Goal: Check status: Check status

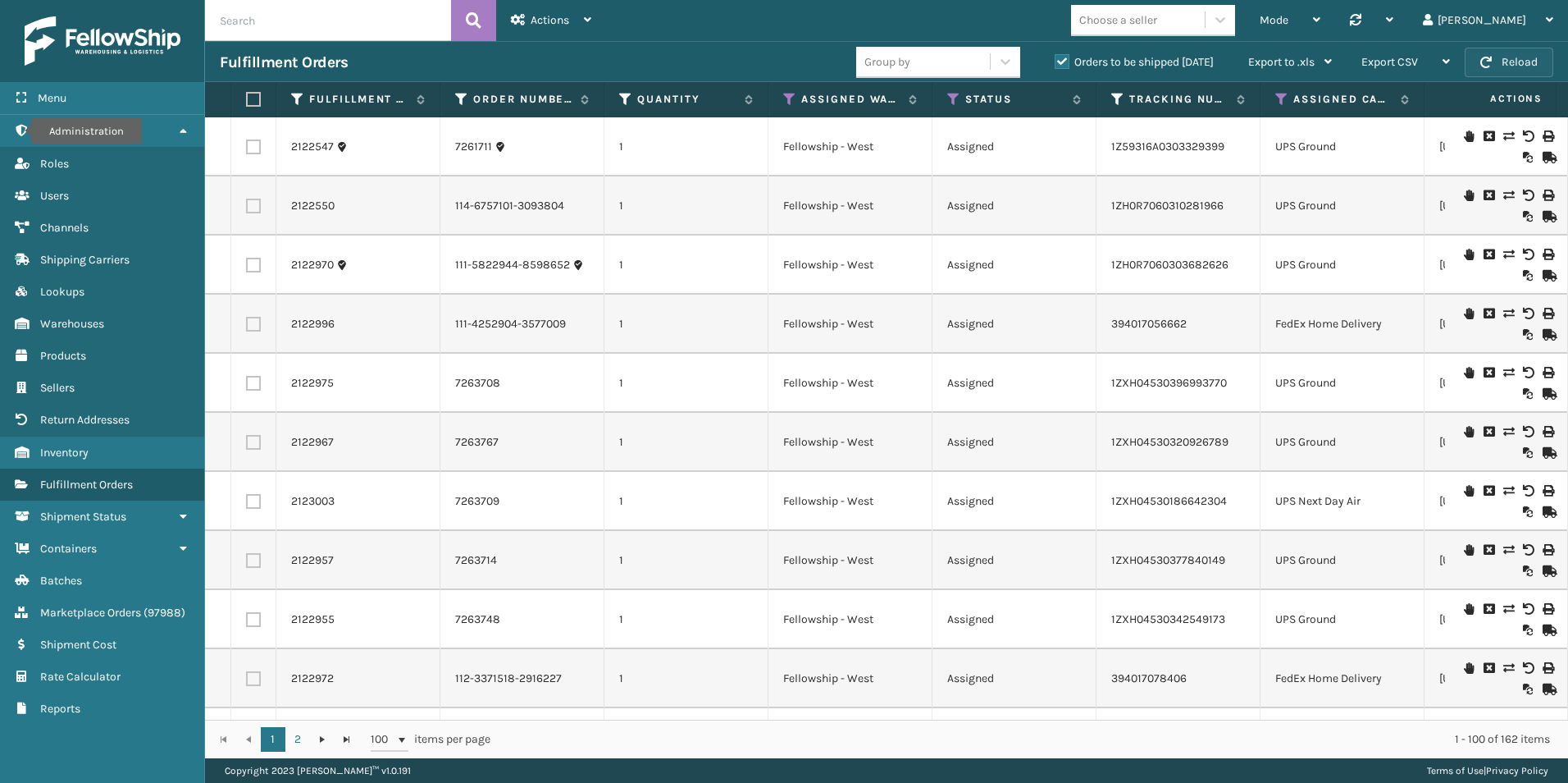
click at [1518, 68] on button "Reload" at bounding box center [1509, 62] width 88 height 29
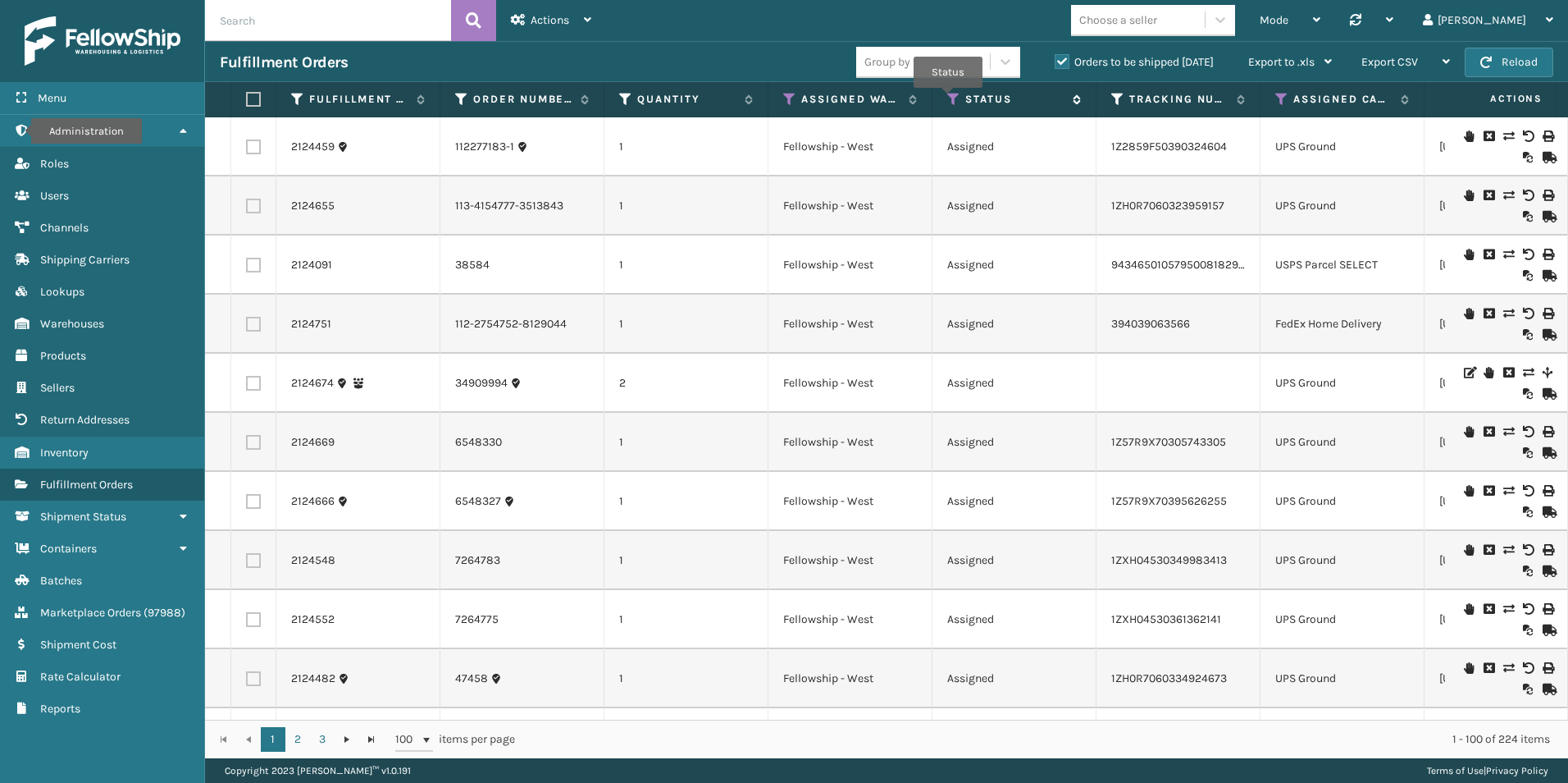
click at [949, 99] on icon at bounding box center [954, 99] width 13 height 15
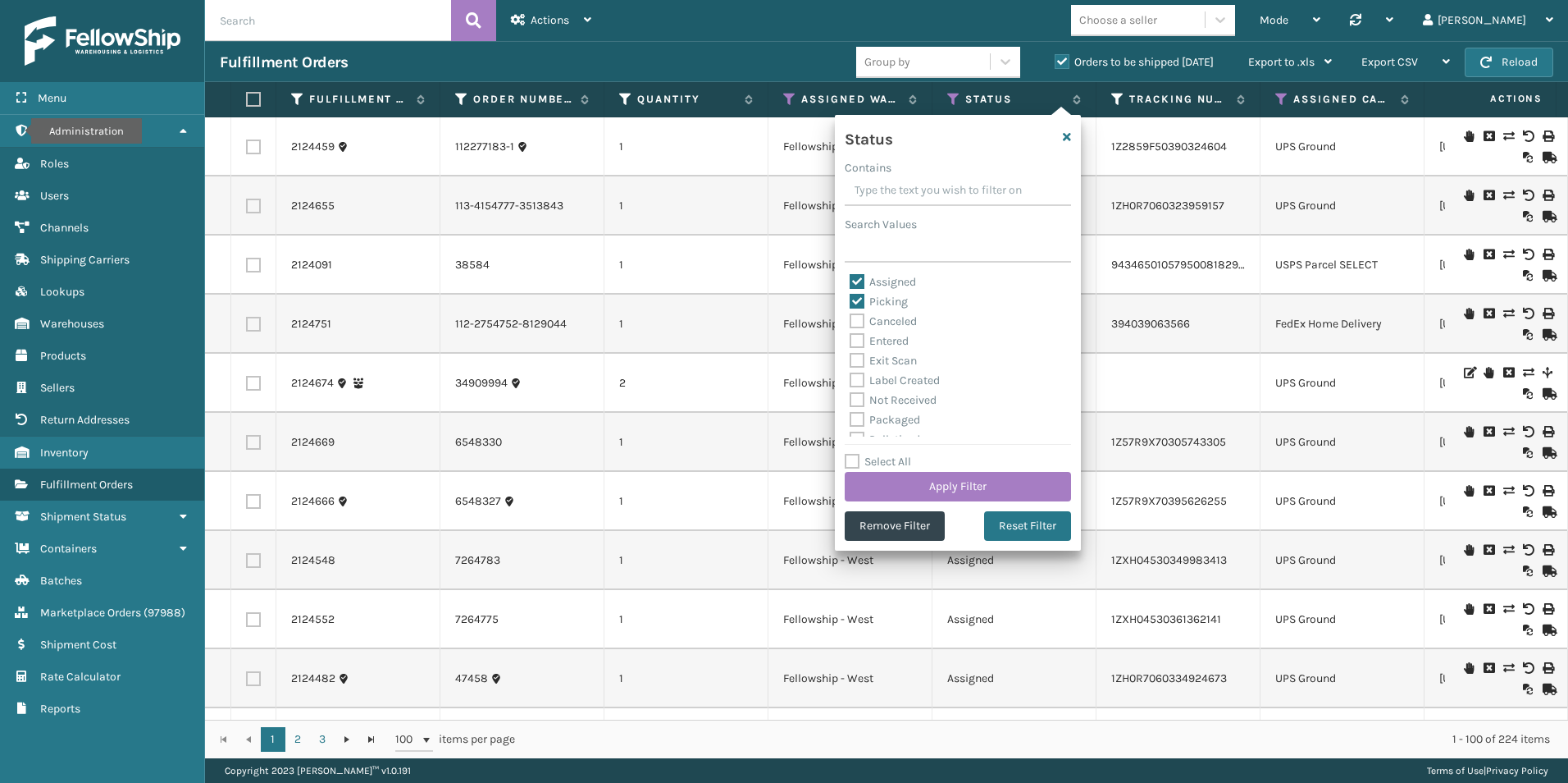
click at [858, 276] on label "Assigned" at bounding box center [883, 281] width 67 height 14
click at [851, 276] on input "Assigned" at bounding box center [850, 278] width 1 height 11
checkbox input "false"
click at [972, 478] on button "Apply Filter" at bounding box center [958, 486] width 226 height 29
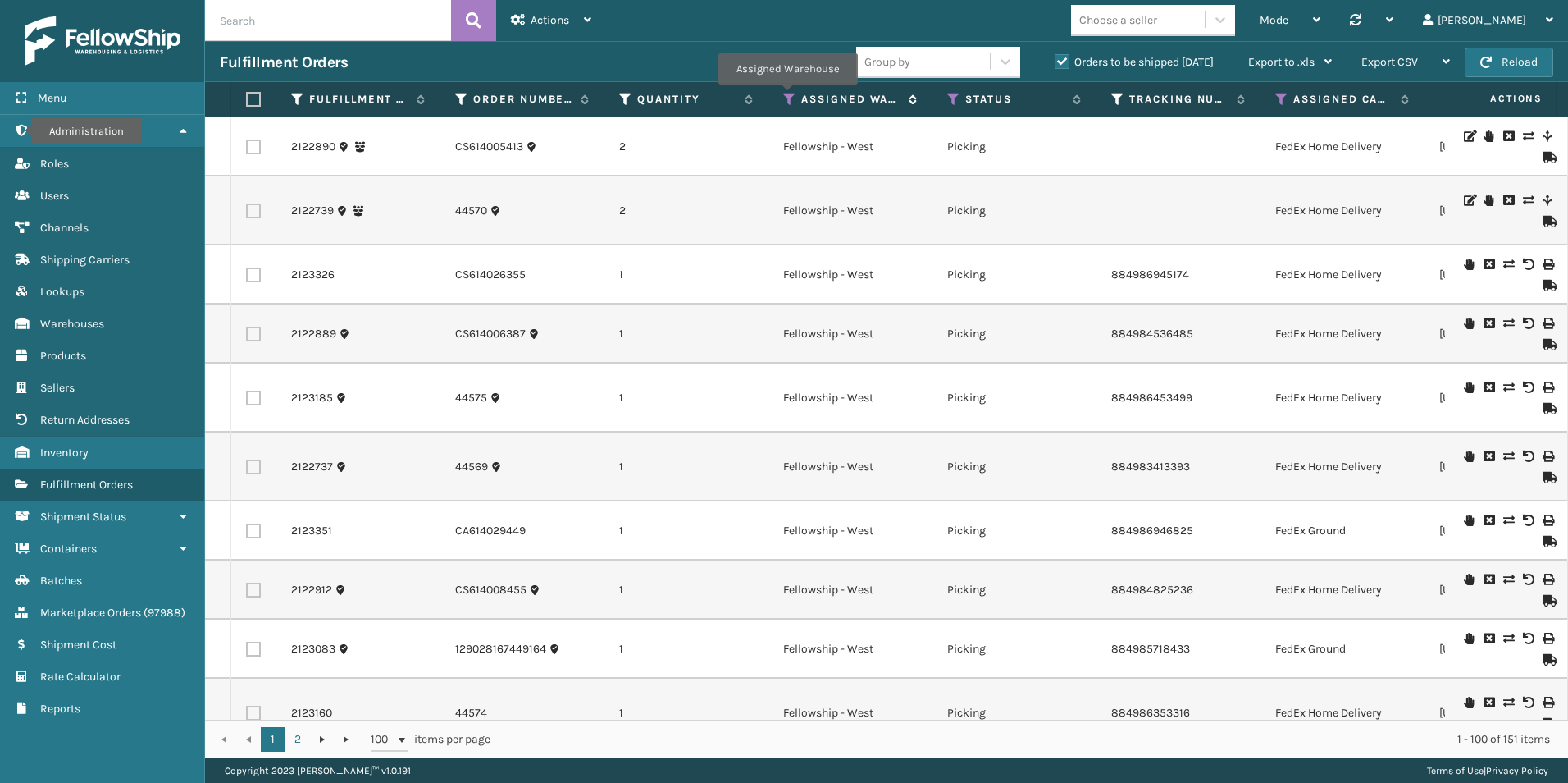
click at [787, 96] on icon at bounding box center [790, 99] width 13 height 15
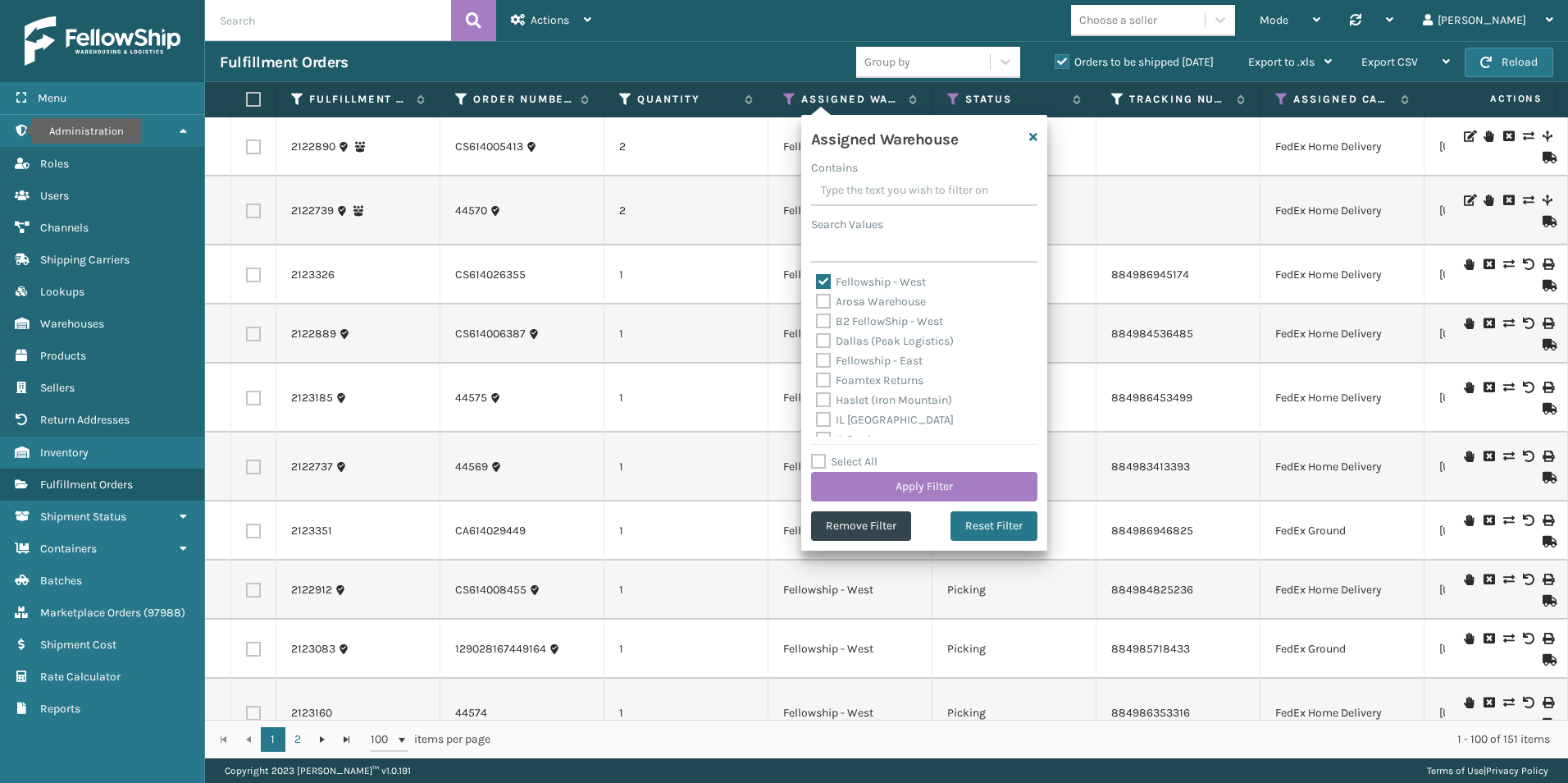
click at [821, 283] on label "Fellowship - West" at bounding box center [871, 281] width 110 height 14
click at [817, 283] on input "Fellowship - West" at bounding box center [816, 278] width 1 height 11
checkbox input "false"
click at [823, 356] on label "Fellowship - East" at bounding box center [869, 360] width 107 height 14
click at [817, 356] on input "Fellowship - East" at bounding box center [816, 357] width 1 height 11
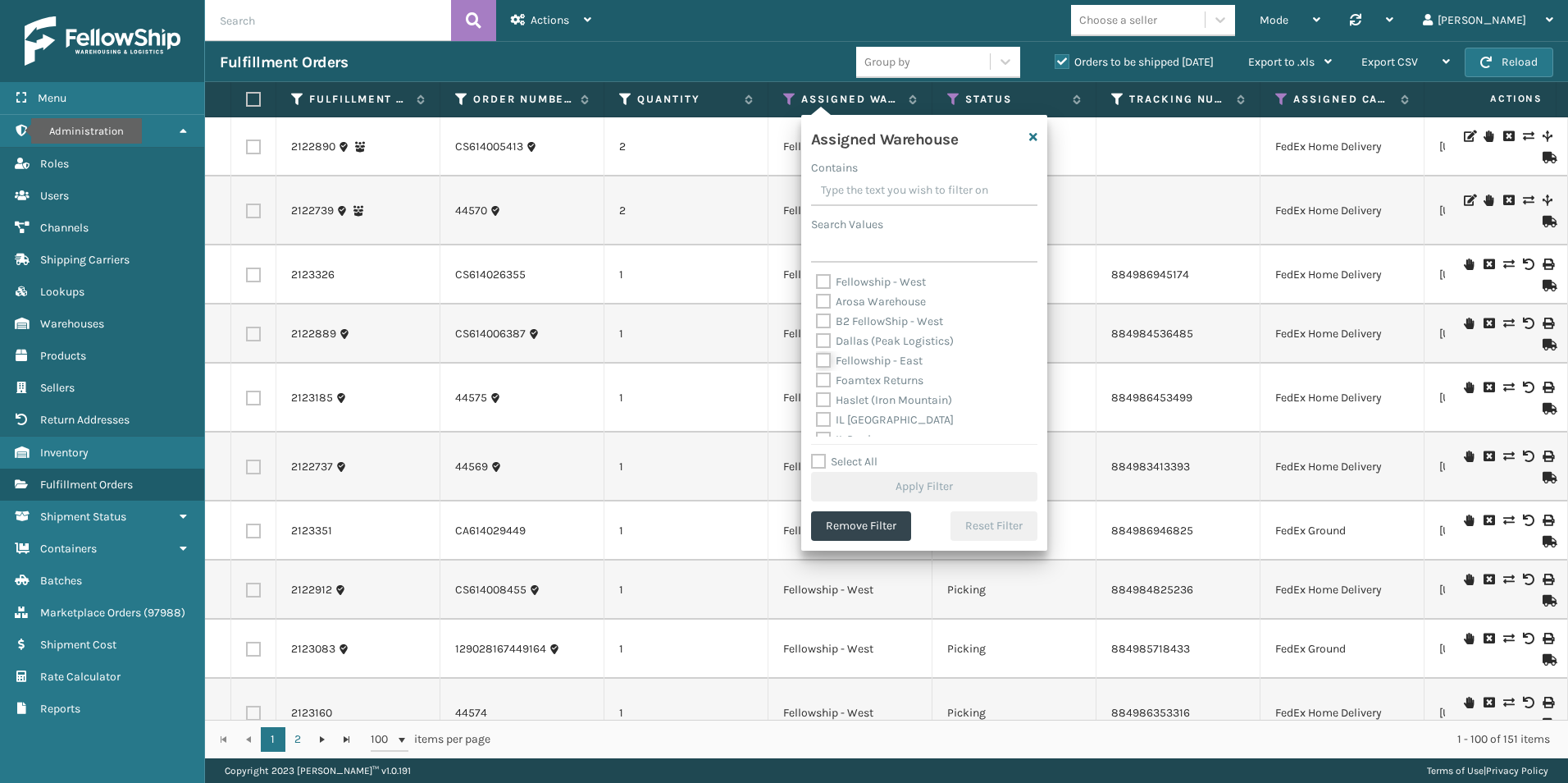
checkbox input "true"
click at [916, 489] on button "Apply Filter" at bounding box center [924, 486] width 226 height 29
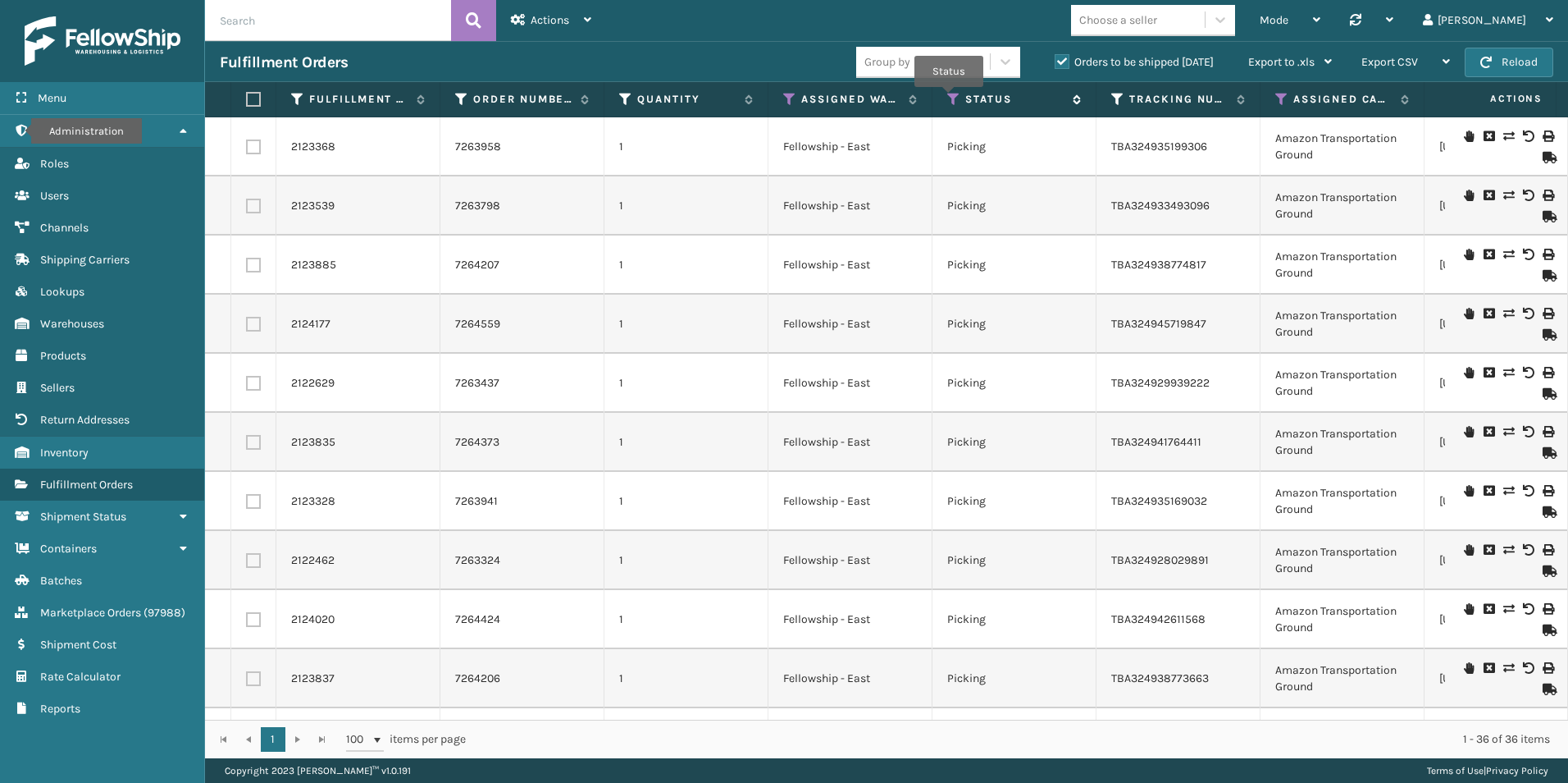
click at [949, 99] on icon at bounding box center [954, 99] width 13 height 15
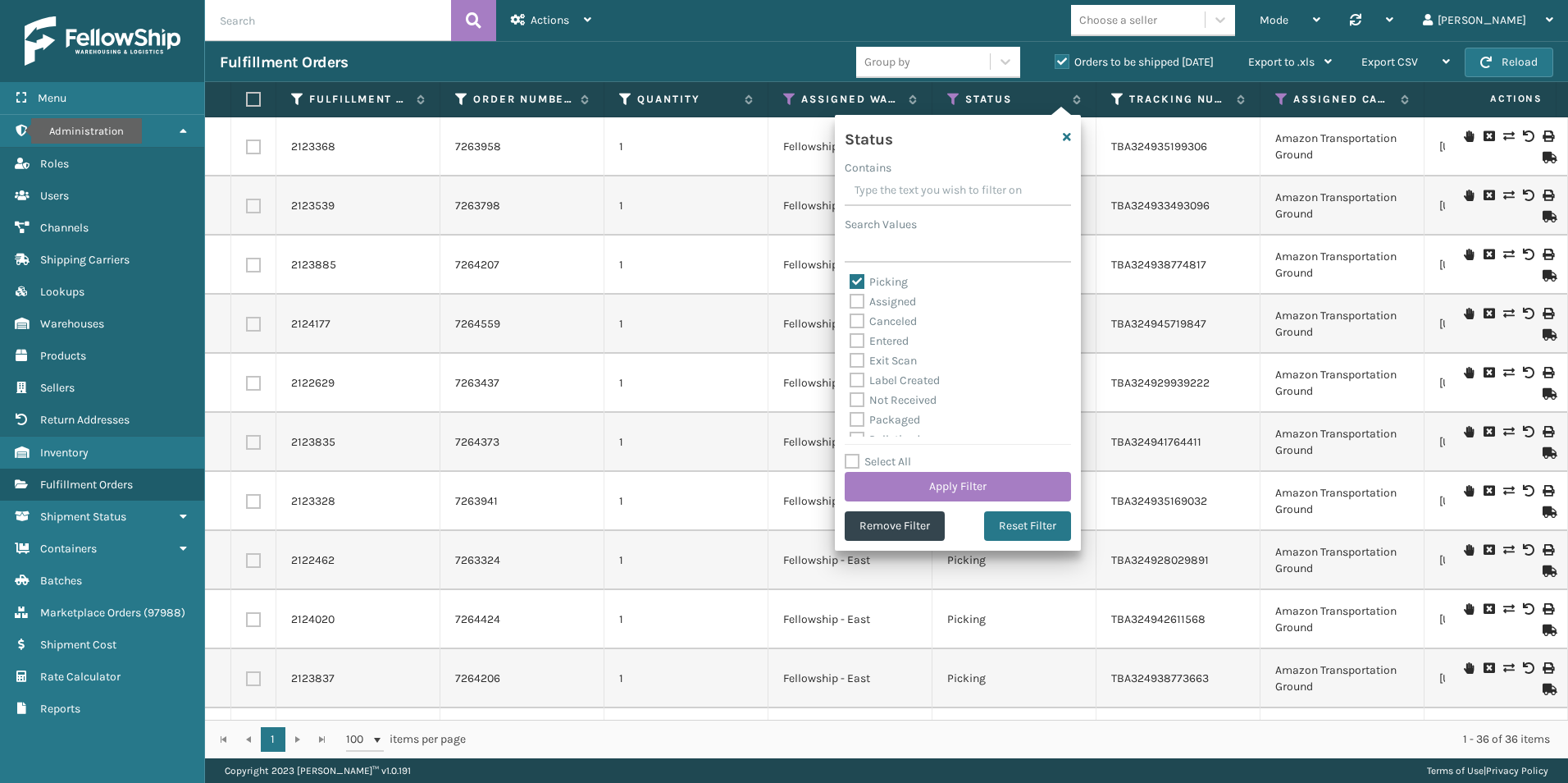
click at [853, 298] on label "Assigned" at bounding box center [883, 301] width 67 height 14
click at [851, 298] on input "Assigned" at bounding box center [850, 298] width 1 height 11
checkbox input "true"
click at [946, 477] on button "Apply Filter" at bounding box center [958, 486] width 226 height 29
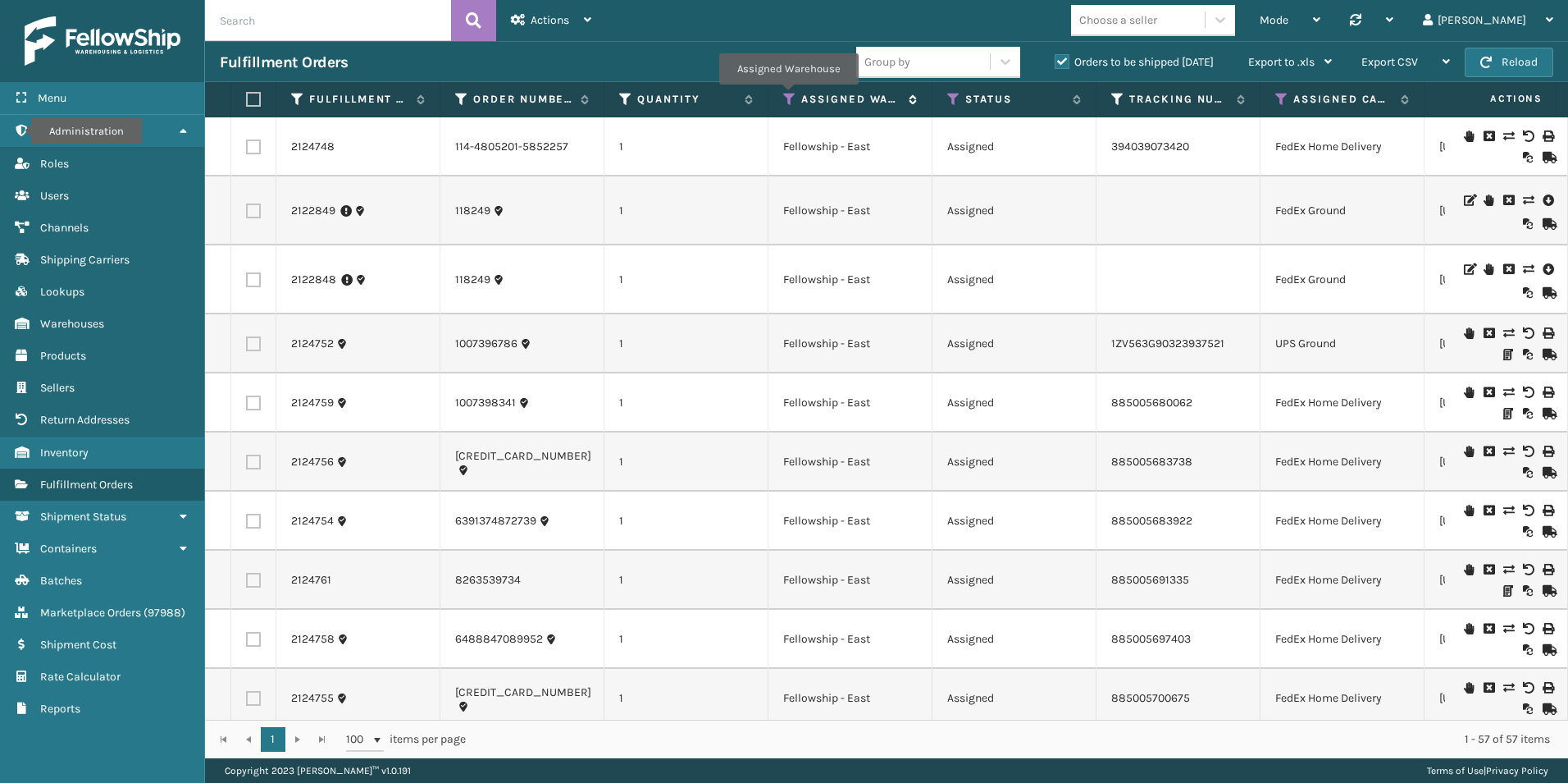
click at [788, 96] on icon at bounding box center [790, 99] width 13 height 15
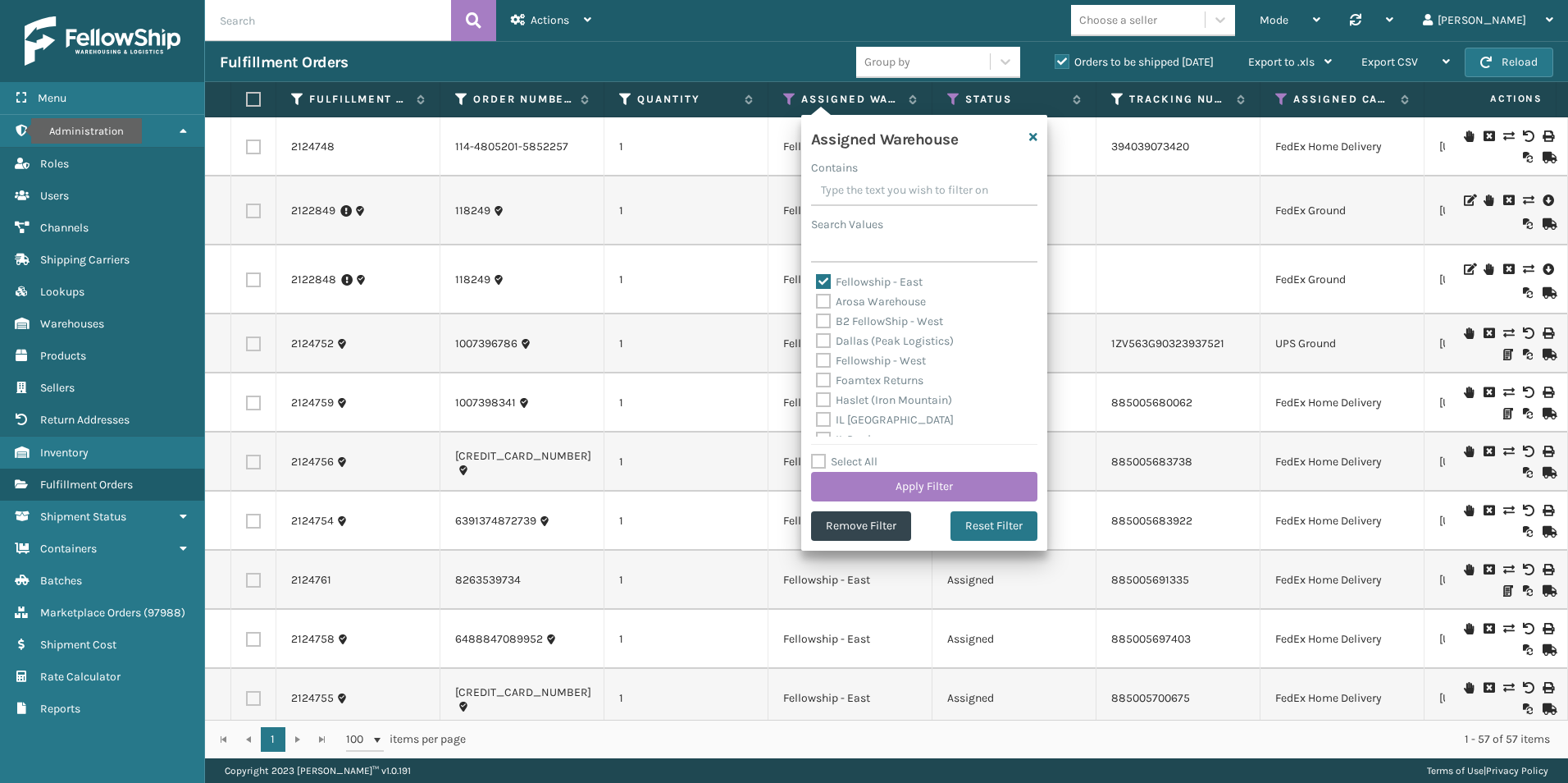
click at [826, 278] on label "Fellowship - East" at bounding box center [869, 281] width 107 height 14
click at [817, 278] on input "Fellowship - East" at bounding box center [816, 278] width 1 height 11
checkbox input "false"
click at [826, 399] on label "Haslet (Iron Mountain)" at bounding box center [884, 400] width 136 height 14
click at [817, 399] on input "Haslet (Iron Mountain)" at bounding box center [816, 396] width 1 height 11
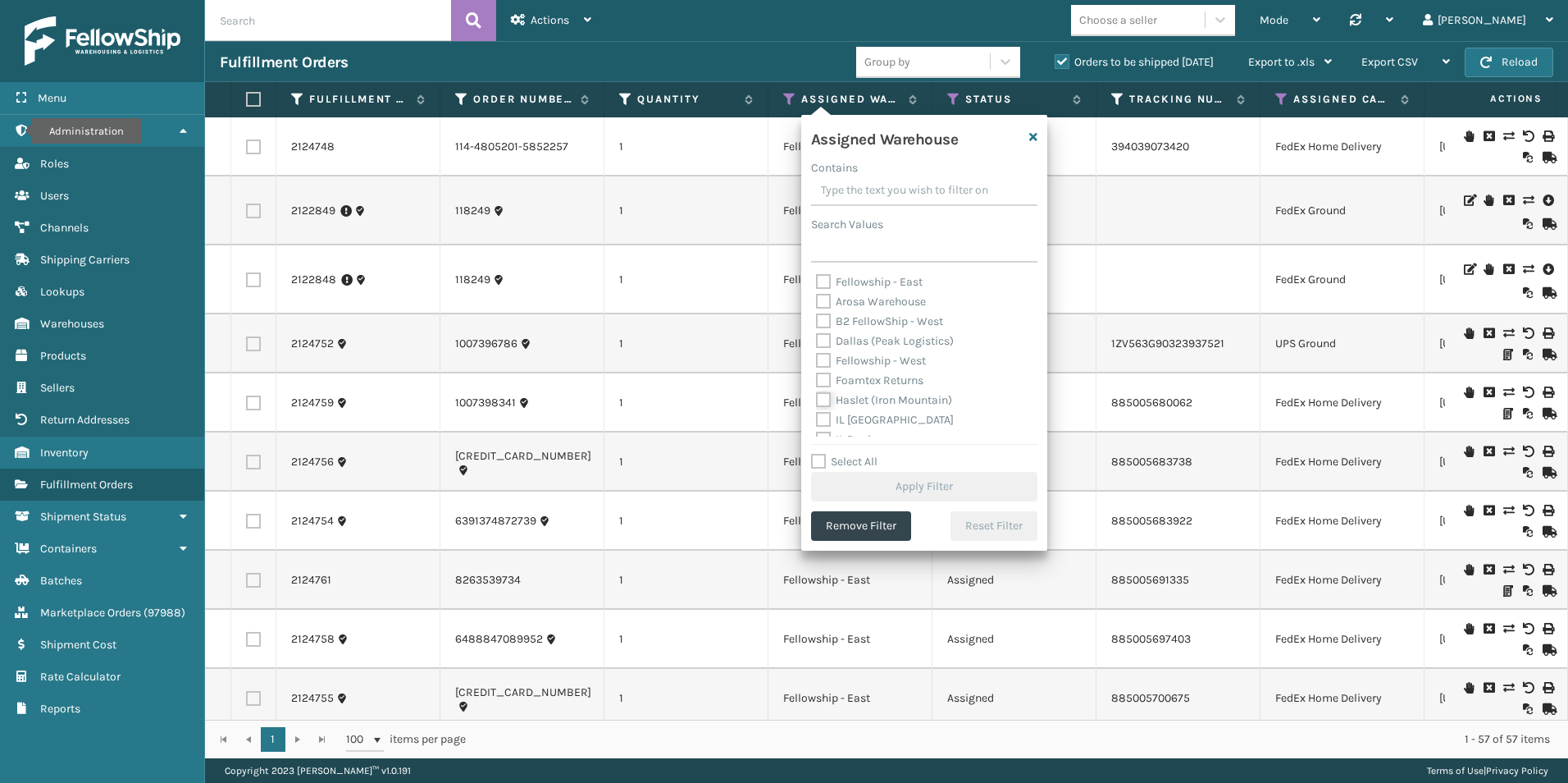
checkbox input "true"
click at [926, 489] on button "Apply Filter" at bounding box center [924, 486] width 226 height 29
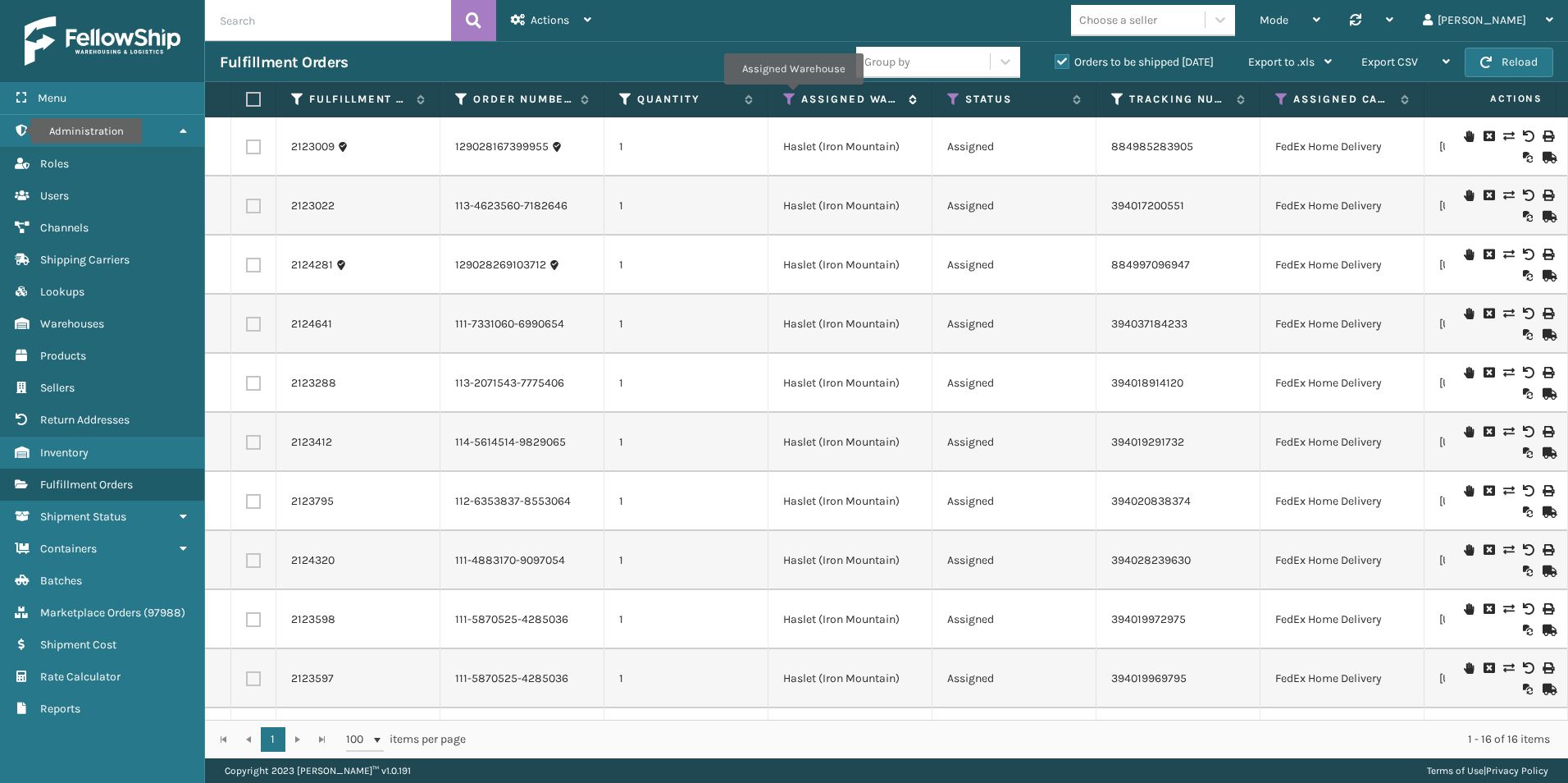
click at [791, 96] on icon at bounding box center [790, 99] width 13 height 15
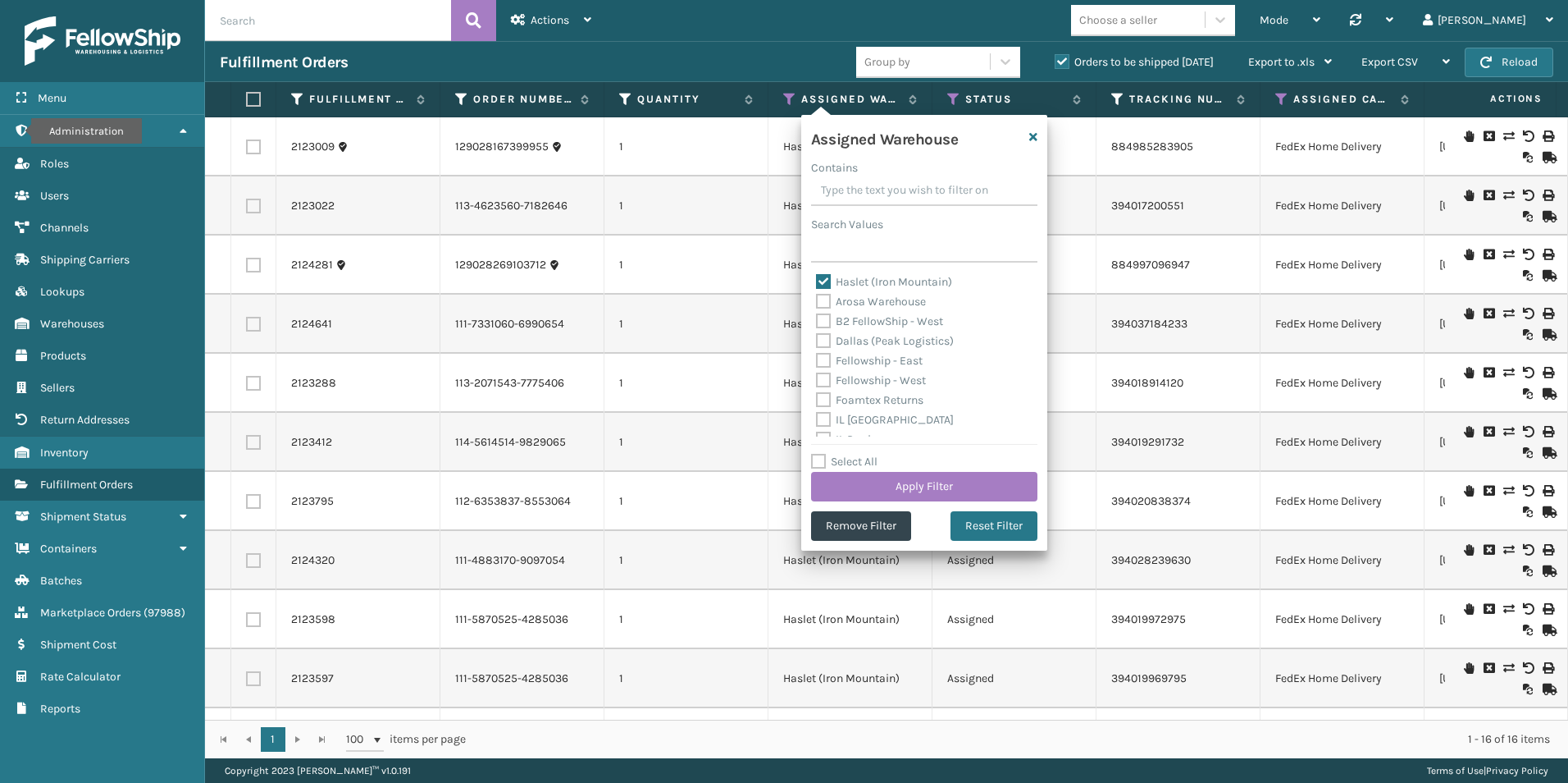
click at [824, 279] on label "Haslet (Iron Mountain)" at bounding box center [884, 281] width 136 height 14
click at [817, 279] on input "Haslet (Iron Mountain)" at bounding box center [816, 278] width 1 height 11
checkbox input "false"
click at [816, 335] on label "Dallas (Peak Logistics)" at bounding box center [885, 340] width 138 height 14
click at [816, 335] on input "Dallas (Peak Logistics)" at bounding box center [816, 337] width 1 height 11
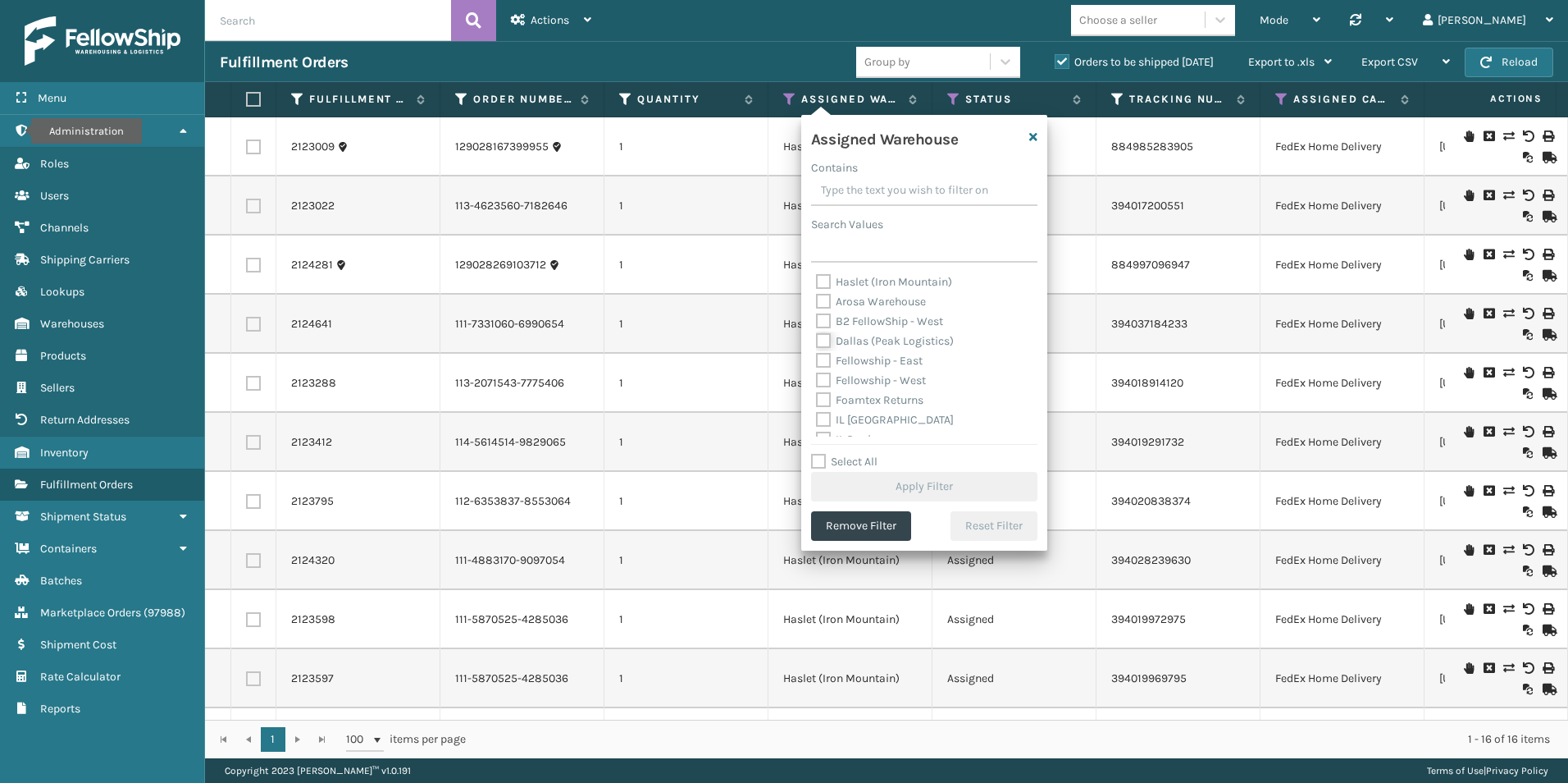
checkbox input "true"
click at [937, 481] on button "Apply Filter" at bounding box center [924, 486] width 226 height 29
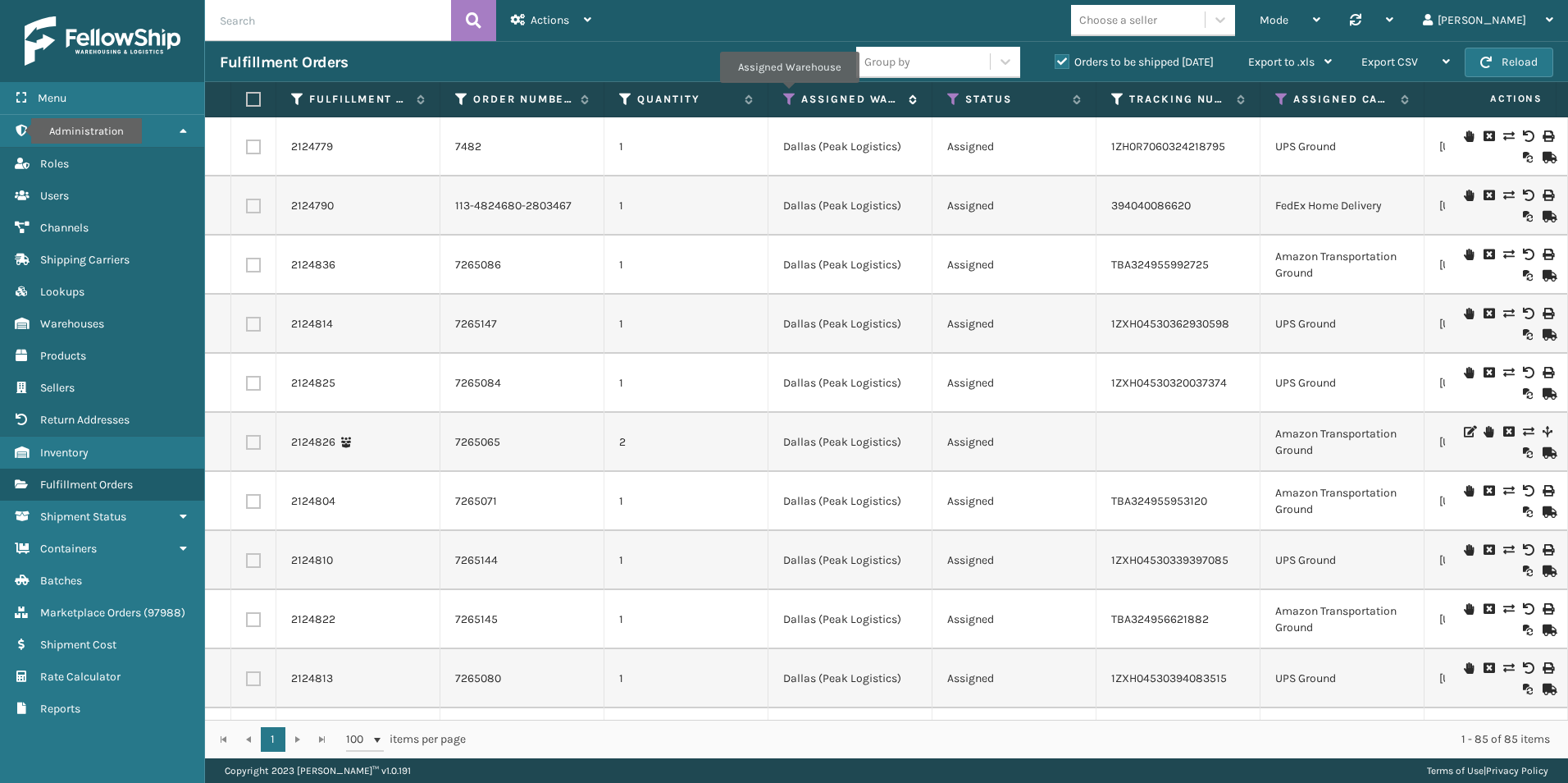
click at [785, 95] on icon at bounding box center [790, 99] width 13 height 15
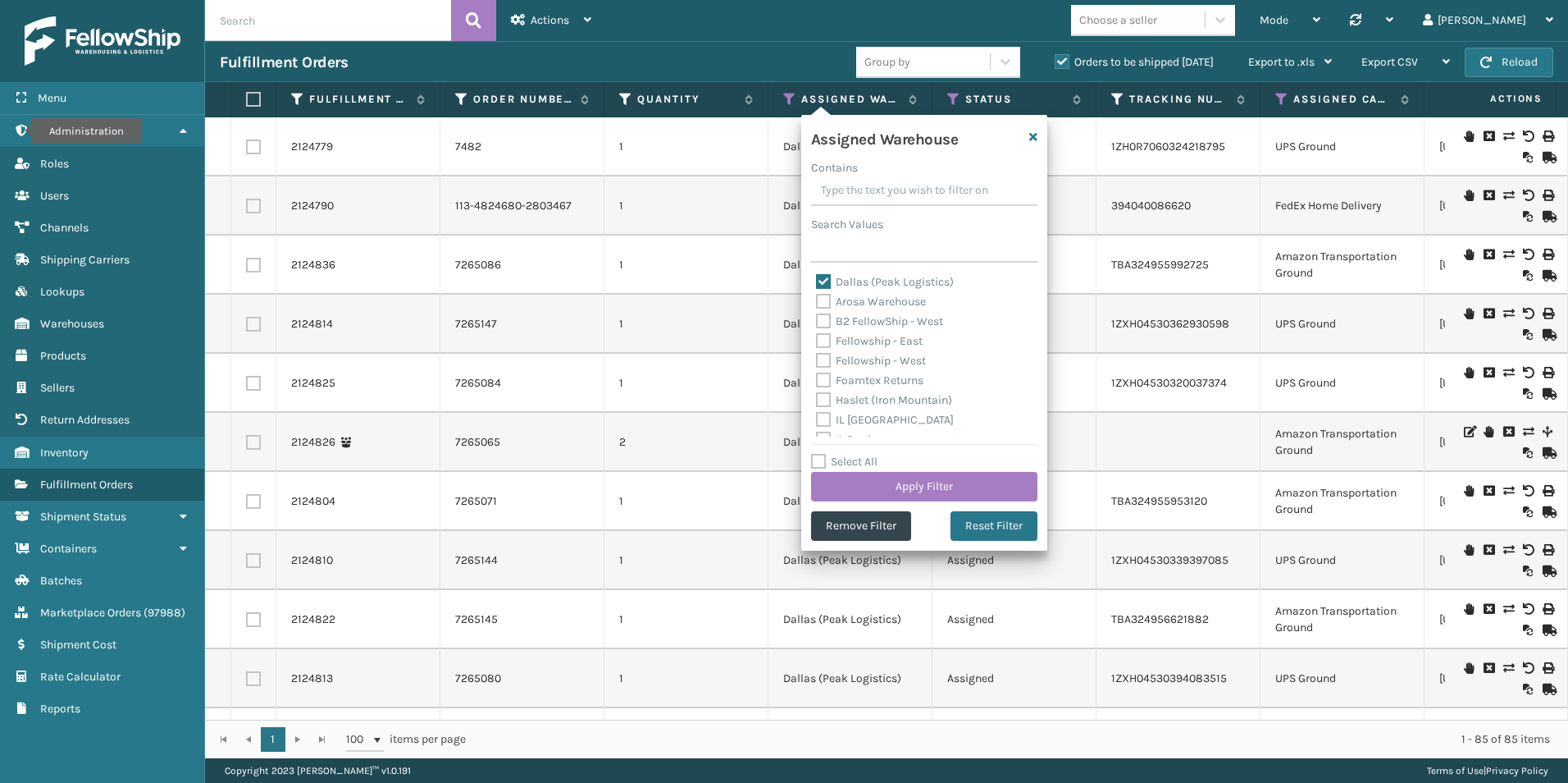
click at [824, 281] on label "Dallas (Peak Logistics)" at bounding box center [885, 281] width 138 height 14
click at [817, 281] on input "Dallas (Peak Logistics)" at bounding box center [816, 278] width 1 height 11
checkbox input "false"
click at [825, 366] on label "Fellowship - West" at bounding box center [871, 360] width 110 height 14
click at [817, 362] on input "Fellowship - West" at bounding box center [816, 357] width 1 height 11
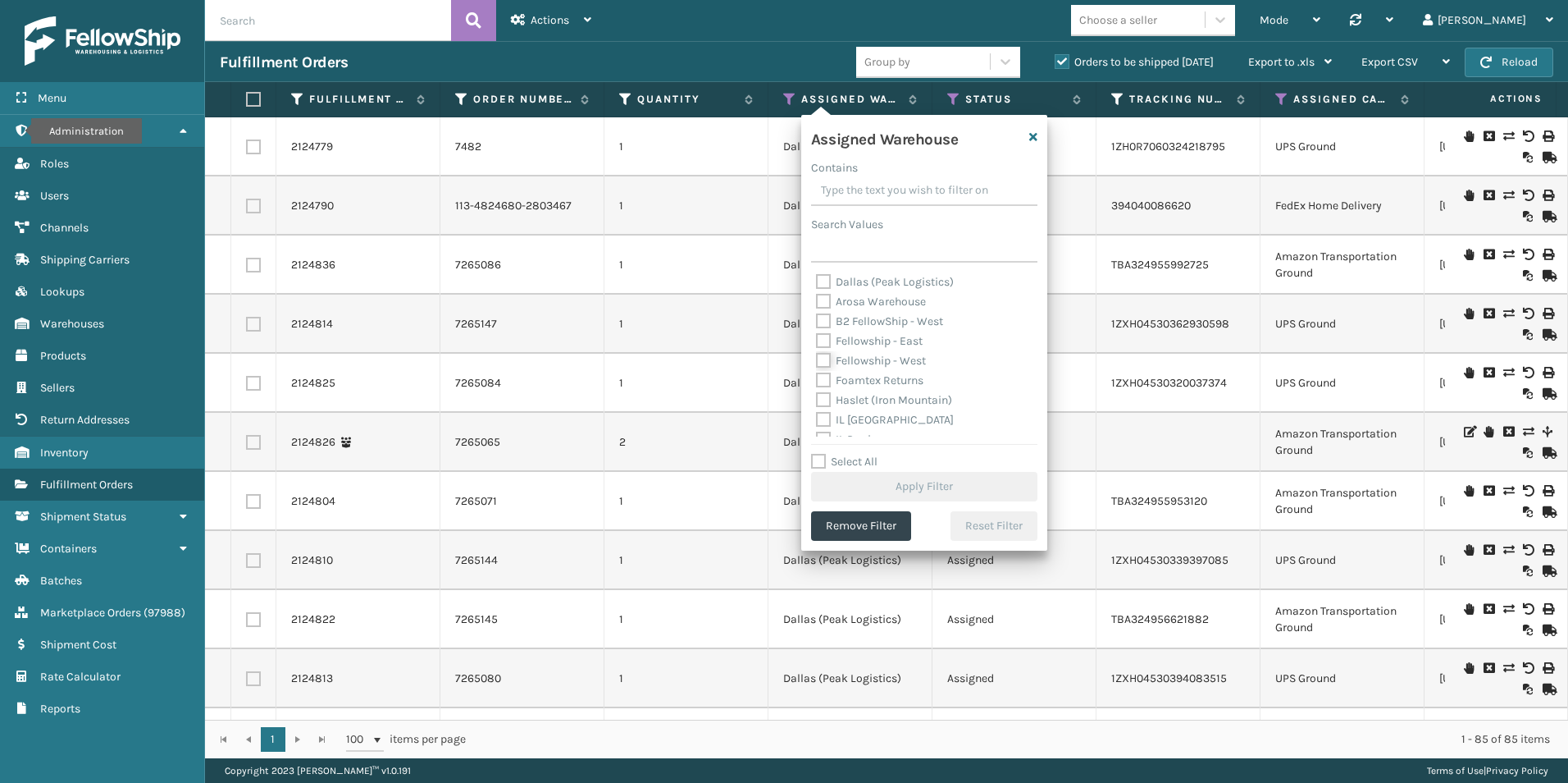
checkbox input "true"
click at [918, 483] on button "Apply Filter" at bounding box center [924, 486] width 226 height 29
